Goal: Task Accomplishment & Management: Use online tool/utility

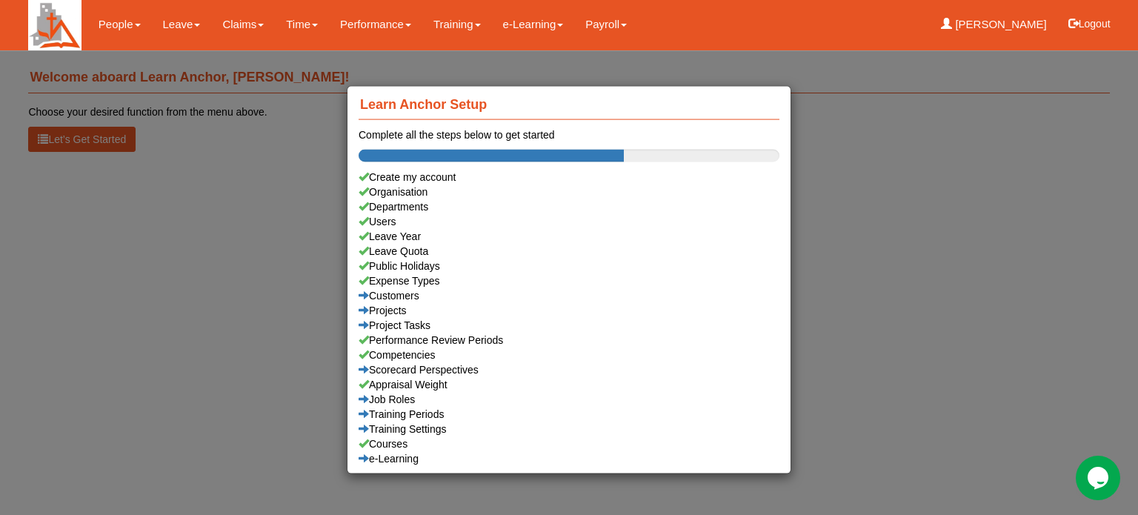
click at [178, 23] on div "Learn Anchor Setup Complete all the steps below to get started Create my accoun…" at bounding box center [569, 257] width 1138 height 515
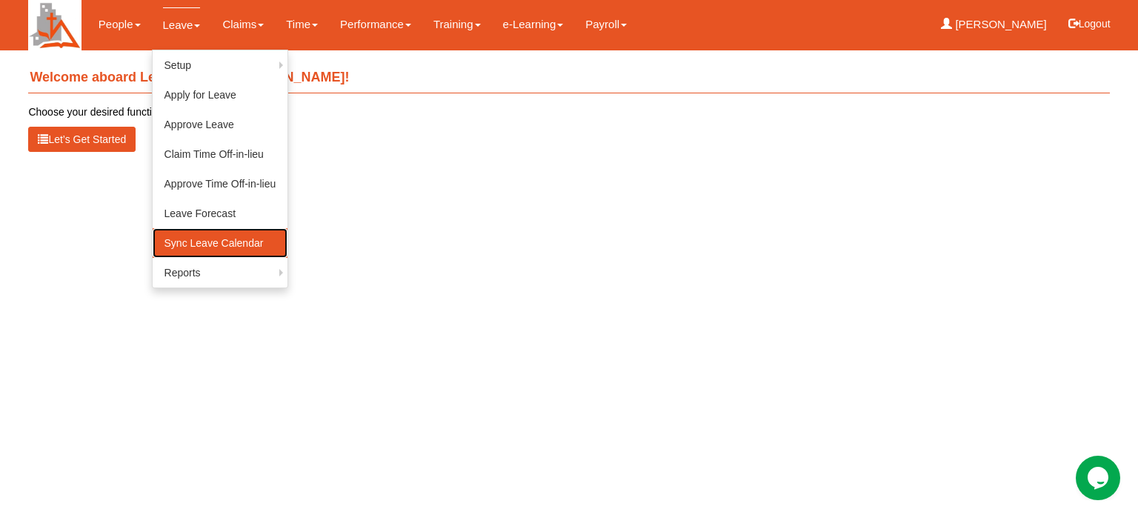
click at [192, 241] on link "Sync Leave Calendar" at bounding box center [221, 243] width 136 height 30
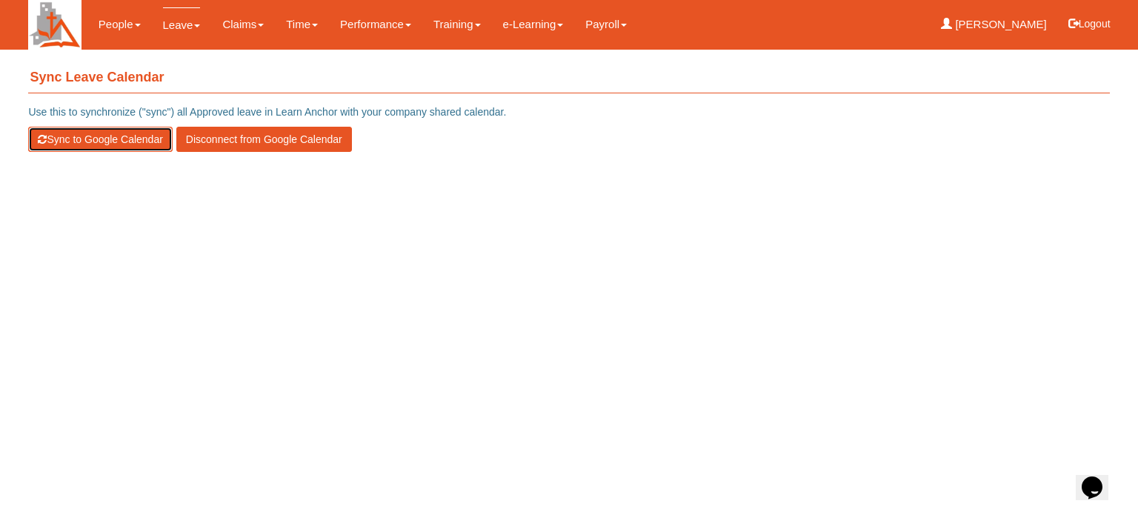
click at [99, 131] on button "Sync to Google Calendar" at bounding box center [100, 139] width 144 height 25
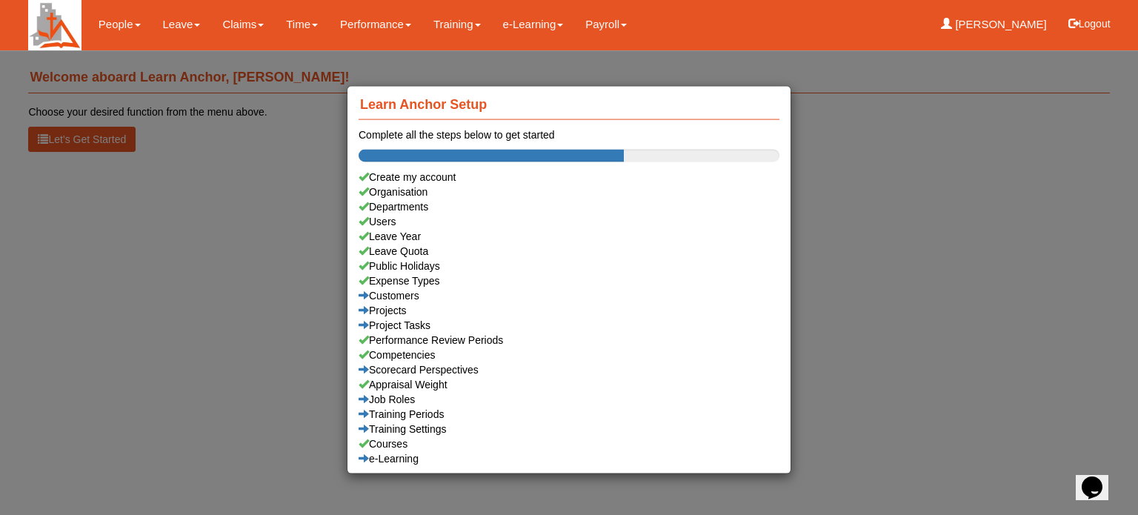
click at [176, 27] on div "Learn Anchor Setup Complete all the steps below to get started Create my accoun…" at bounding box center [569, 257] width 1138 height 515
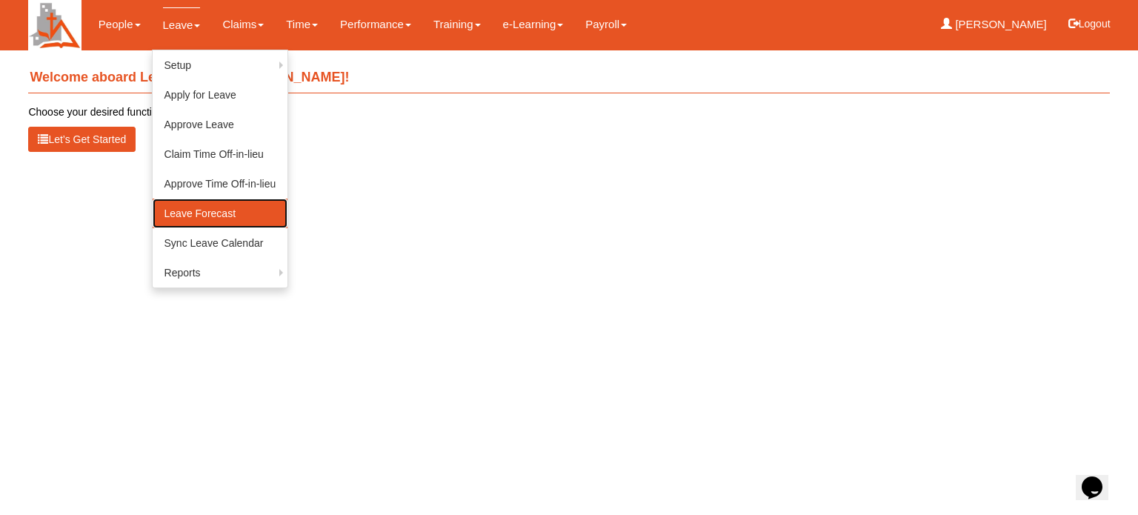
click at [184, 210] on link "Leave Forecast" at bounding box center [221, 214] width 136 height 30
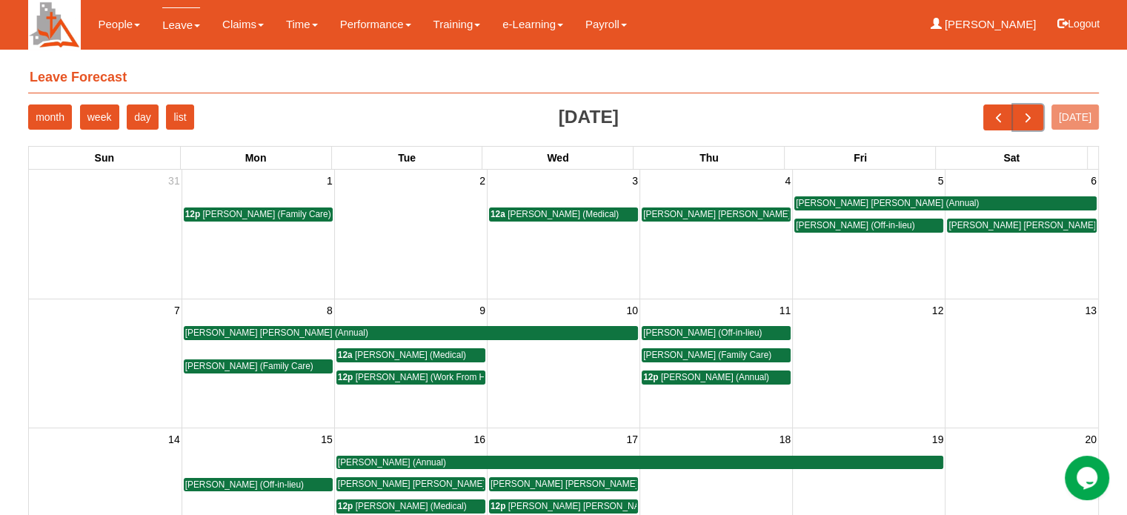
click at [1036, 117] on span "next" at bounding box center [1028, 118] width 16 height 16
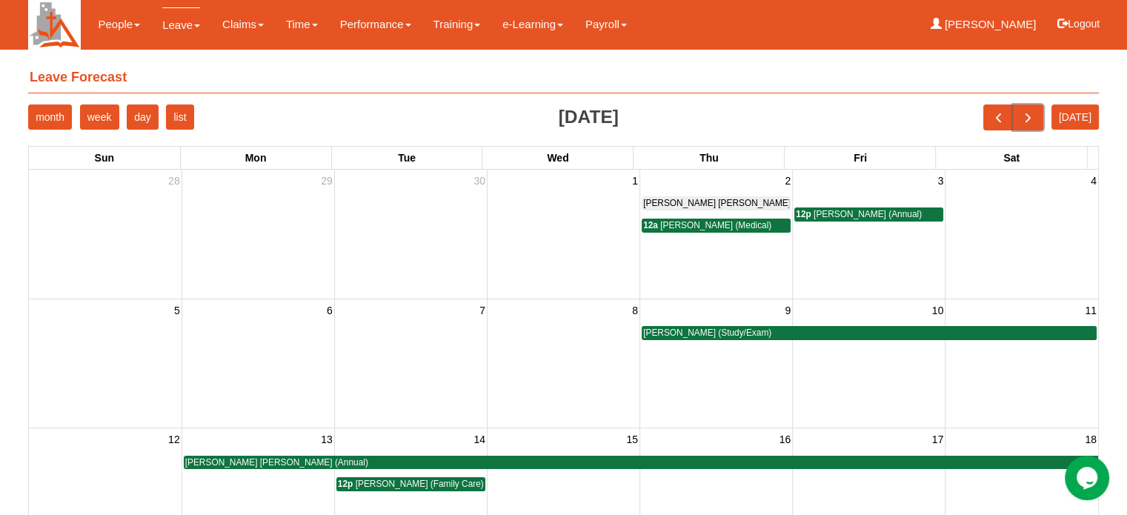
click at [1036, 117] on span "next" at bounding box center [1028, 118] width 16 height 16
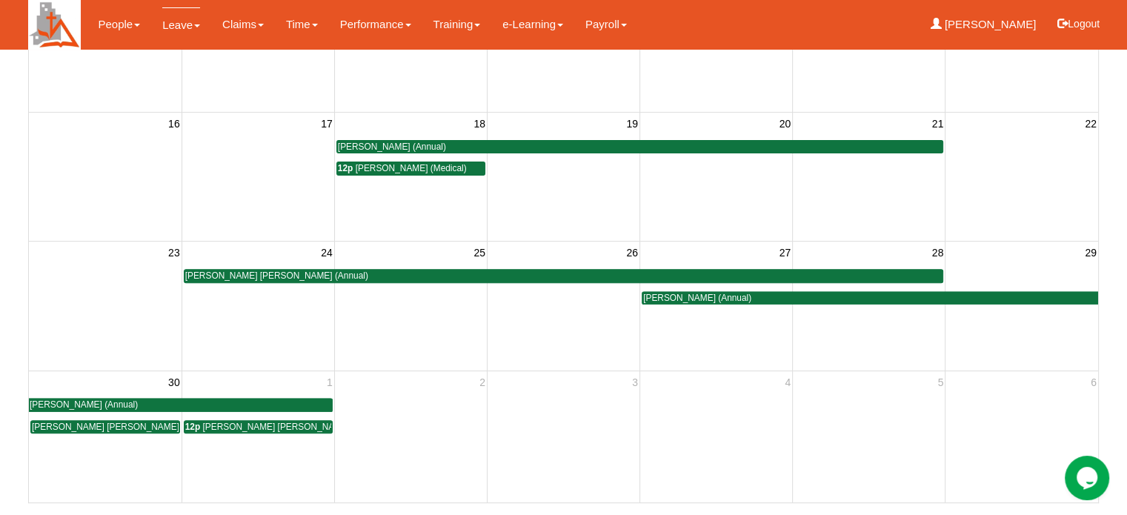
scroll to position [448, 0]
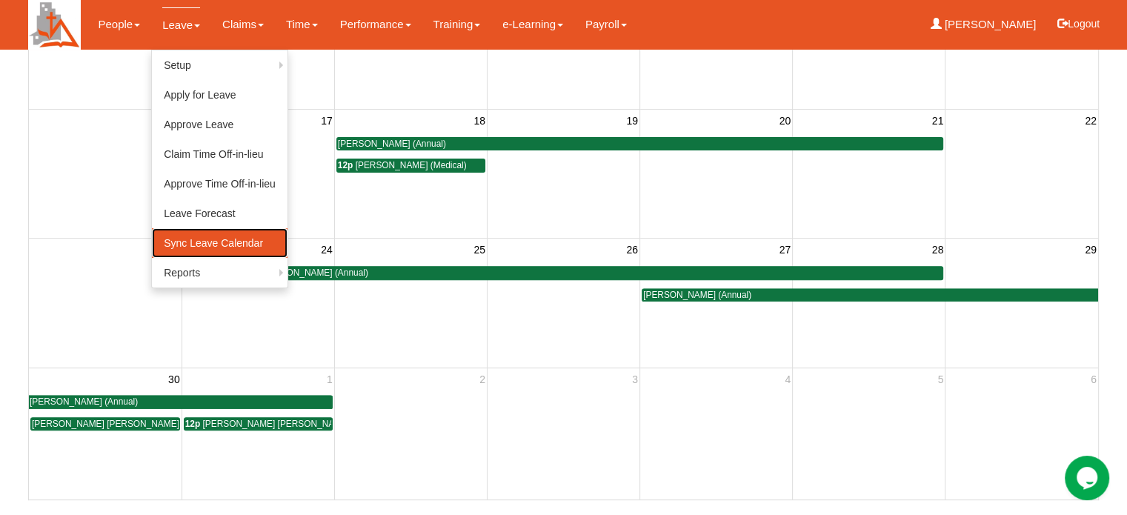
click at [198, 245] on link "Sync Leave Calendar" at bounding box center [220, 243] width 136 height 30
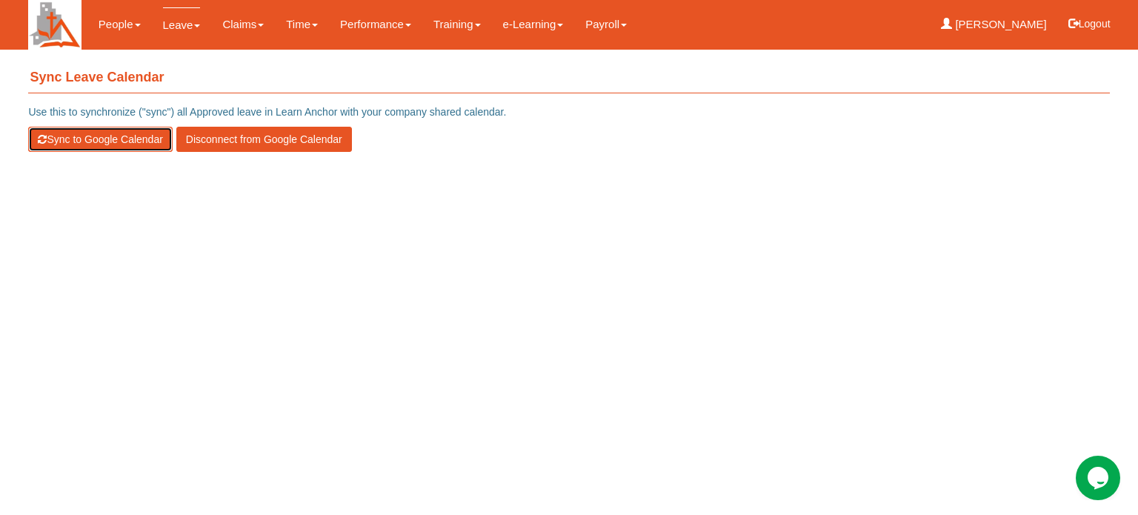
click at [87, 139] on button "Sync to Google Calendar" at bounding box center [100, 139] width 144 height 25
